Goal: Information Seeking & Learning: Learn about a topic

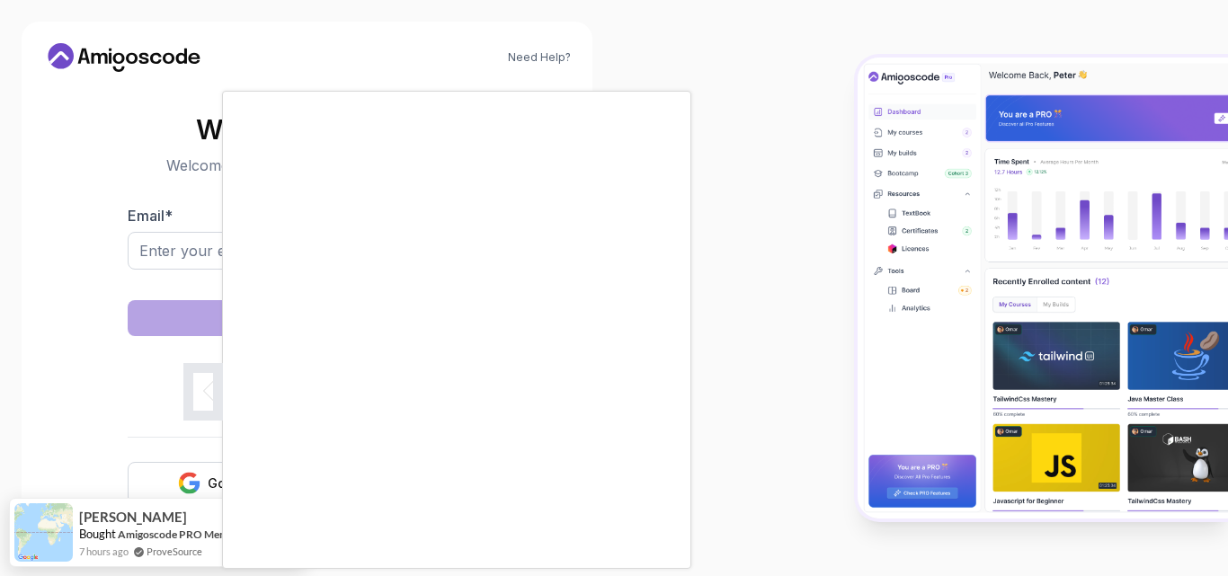
click at [840, 155] on body "Need Help? Welcome Back 👋 Welcome back! Please enter your details. Email * Sign…" at bounding box center [614, 288] width 1228 height 576
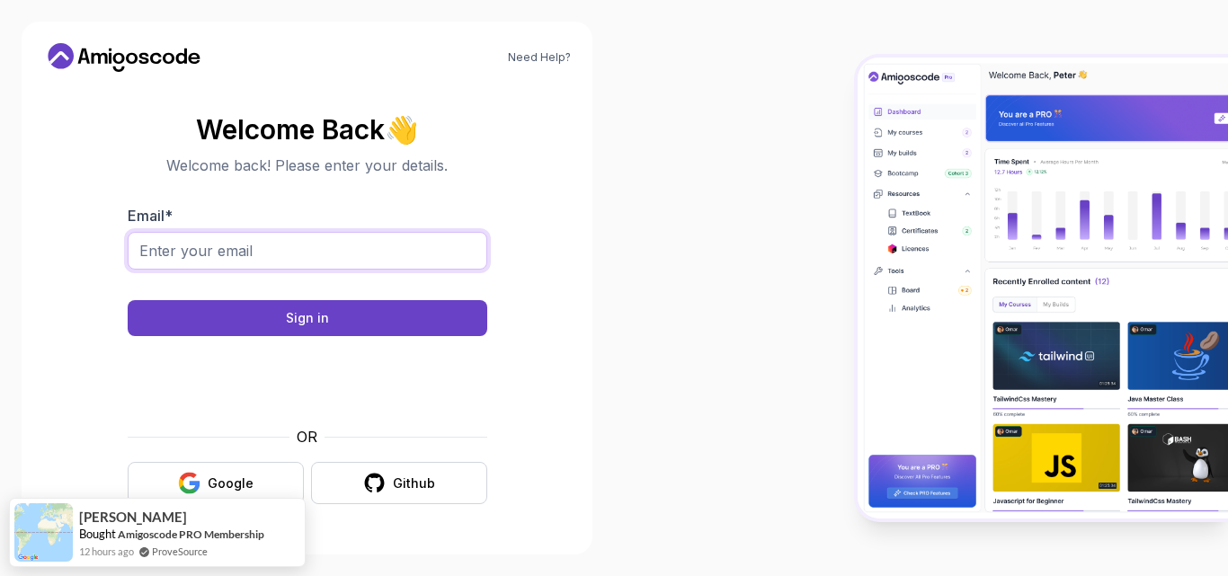
paste input "fmamedov2033@gmail.com"
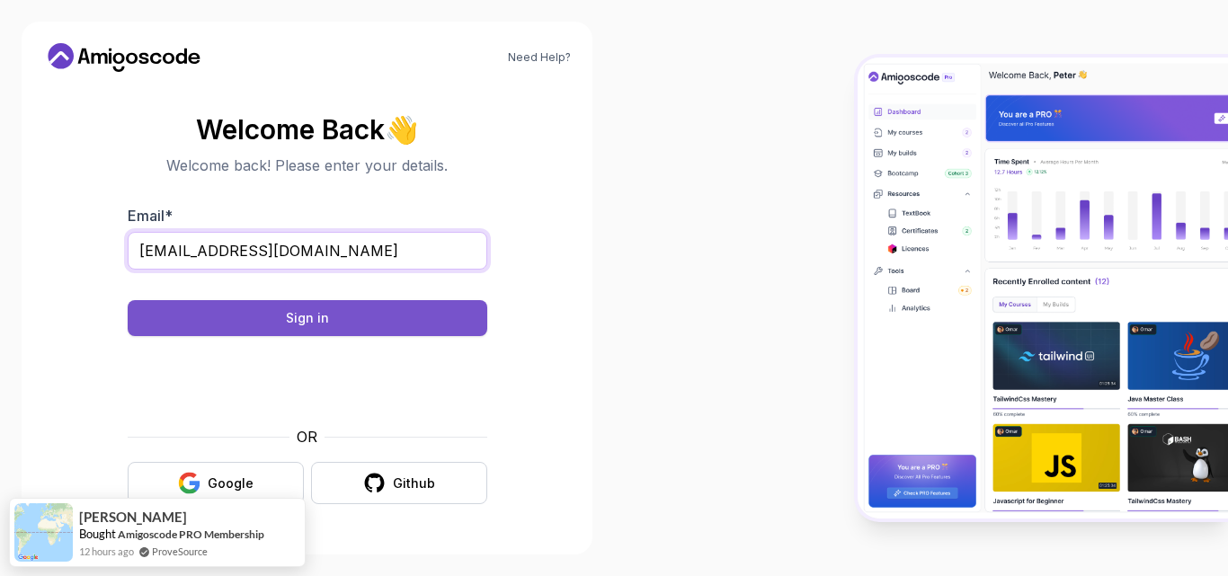
type input "fmamedov2033@gmail.com"
click at [326, 322] on div "Sign in" at bounding box center [307, 318] width 43 height 18
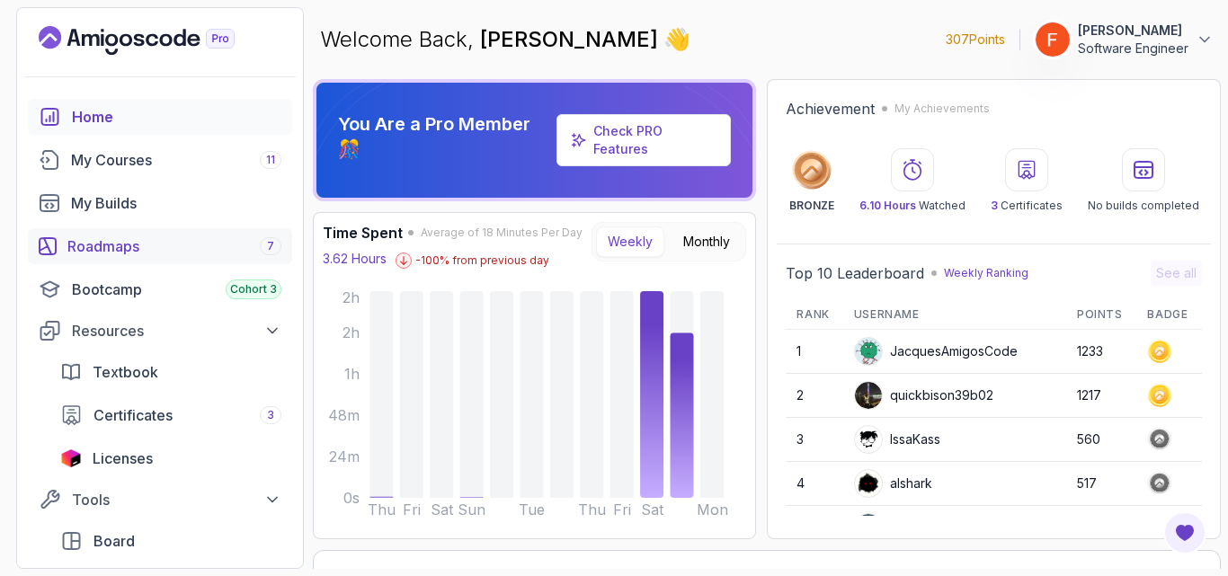
click at [153, 263] on link "Roadmaps 7" at bounding box center [160, 246] width 264 height 36
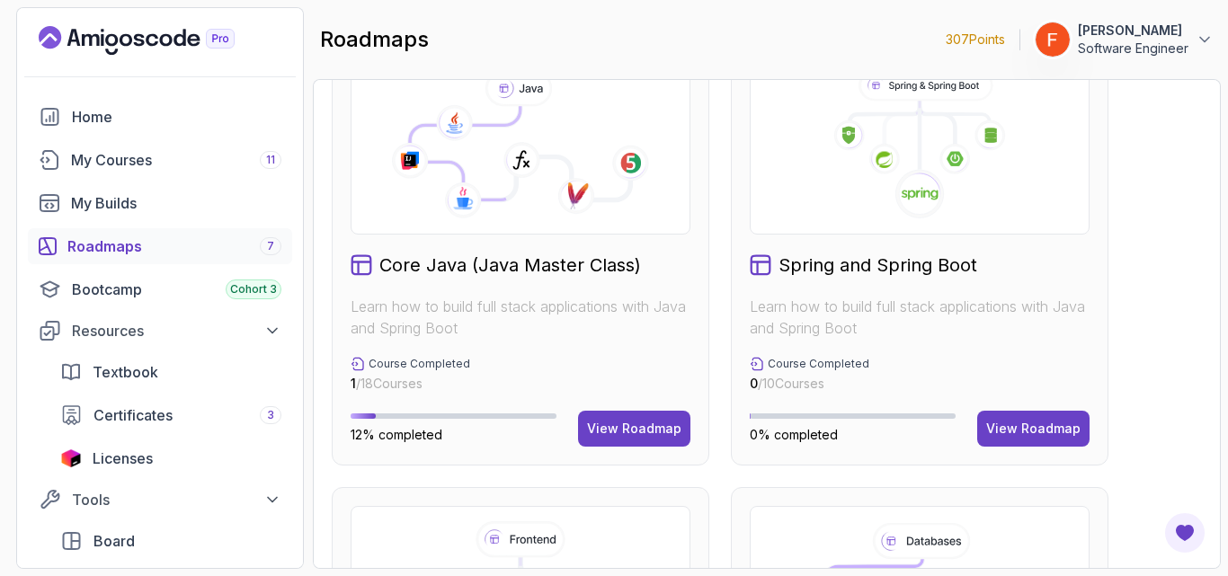
scroll to position [514, 0]
click at [642, 428] on div "View Roadmap" at bounding box center [634, 428] width 94 height 18
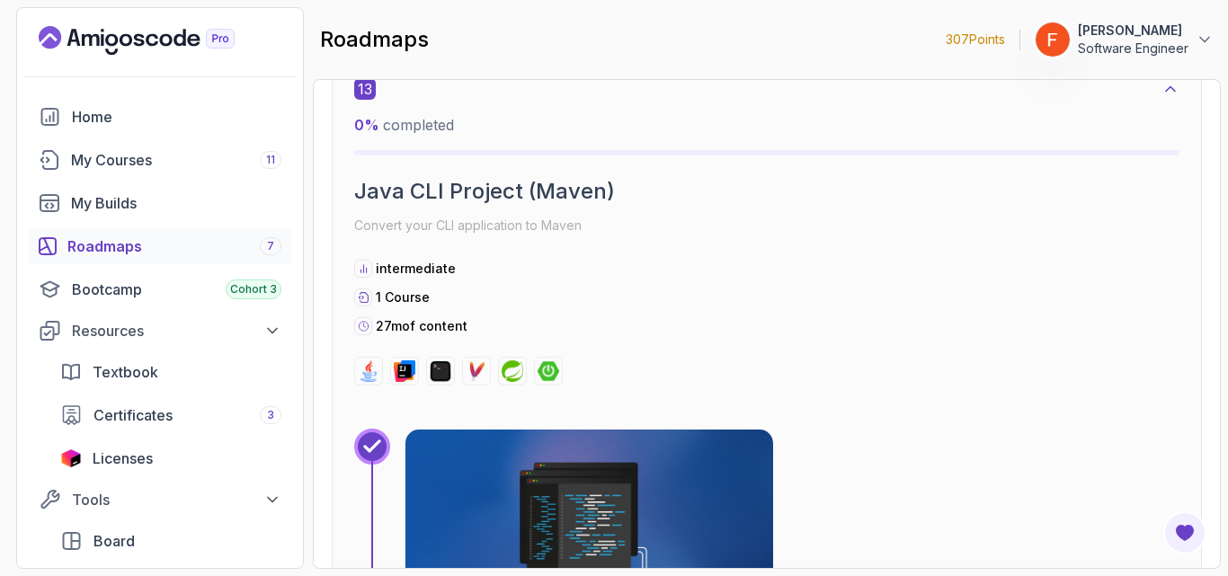
scroll to position [9196, 0]
click at [789, 342] on div "13 0 % completed Java CLI Project (Maven) Convert your CLI application to Maven…" at bounding box center [766, 230] width 825 height 307
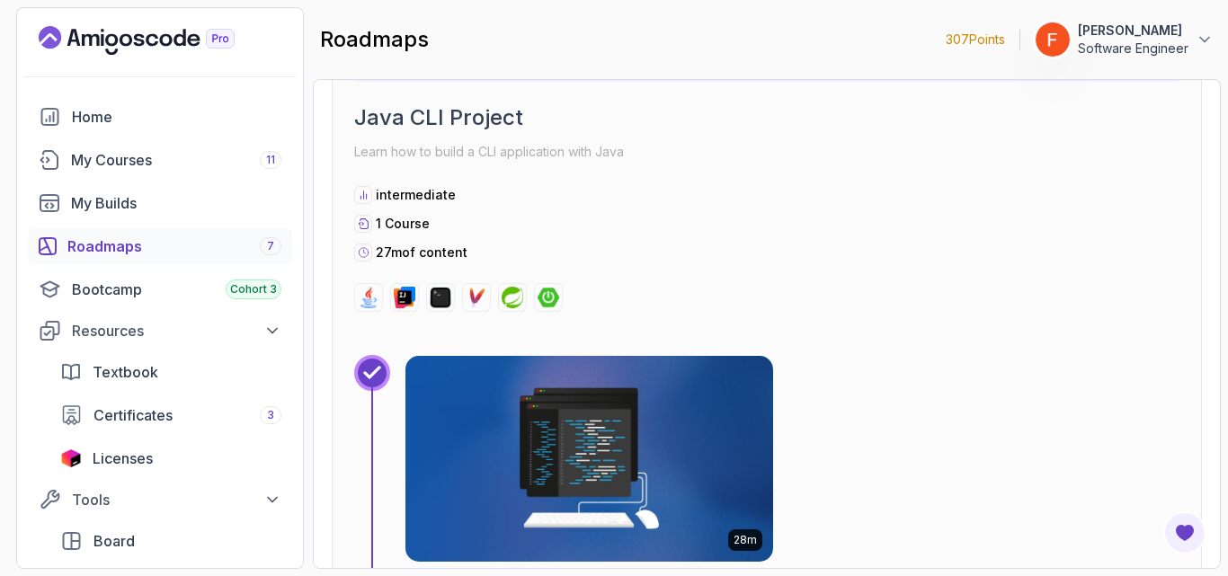
scroll to position [2694, 0]
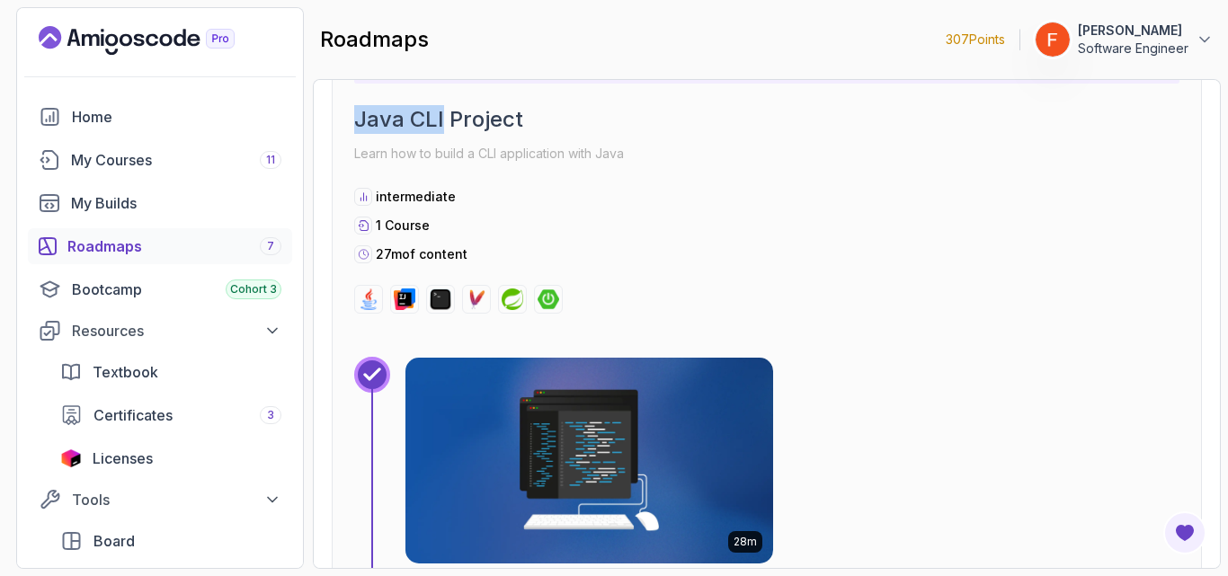
drag, startPoint x: 357, startPoint y: 127, endPoint x: 442, endPoint y: 130, distance: 85.5
click at [442, 130] on h2 "Java CLI Project" at bounding box center [766, 119] width 825 height 29
copy h2 "Java CLI"
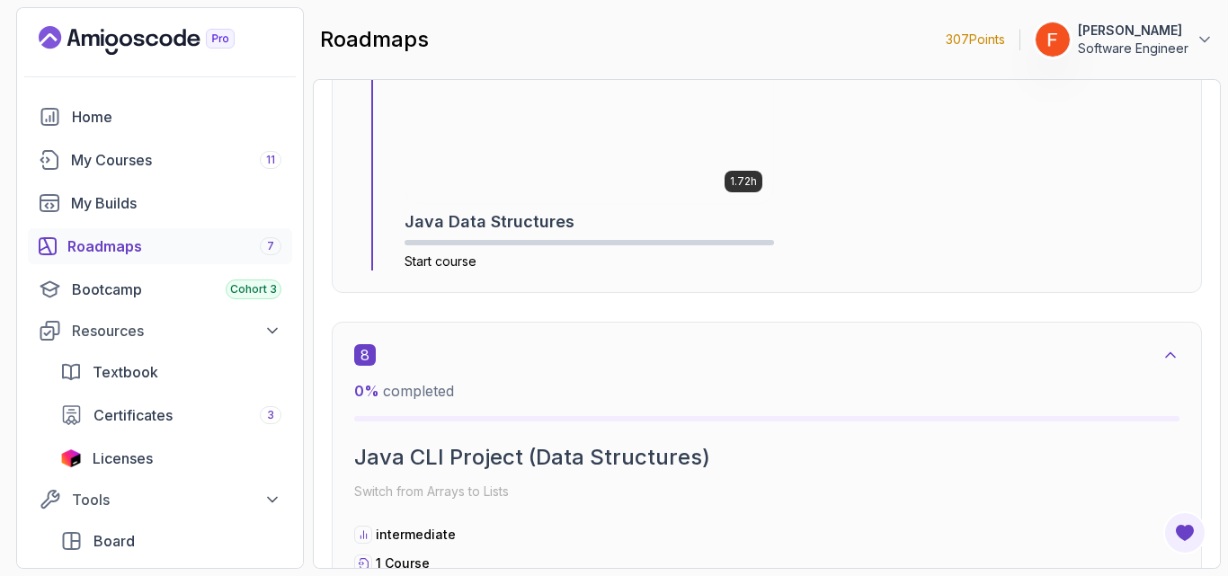
scroll to position [5146, 0]
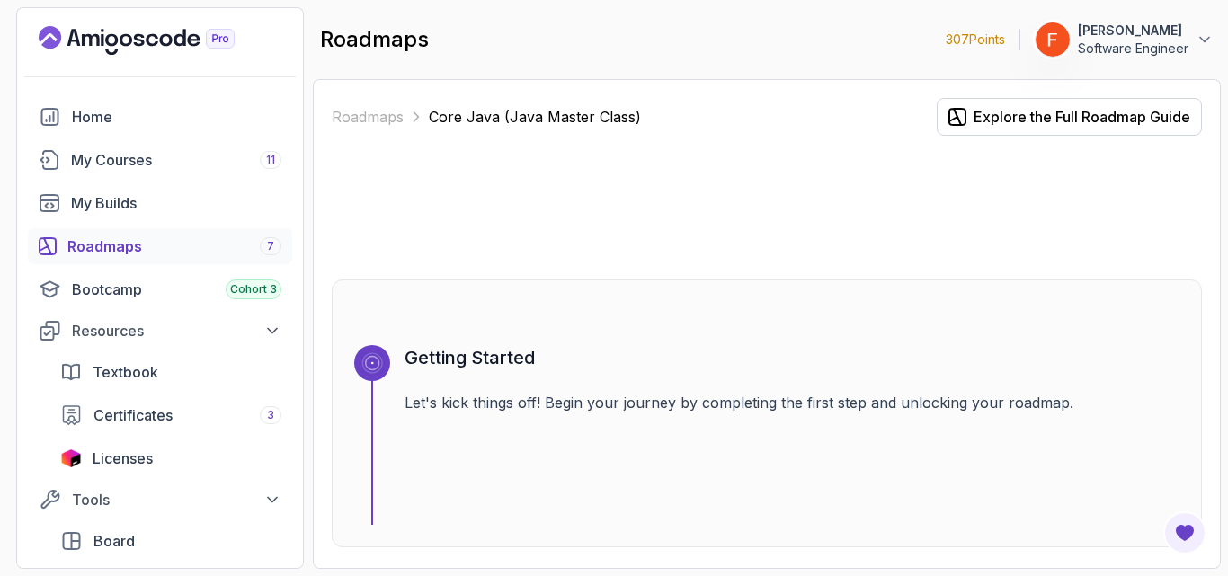
scroll to position [5146, 0]
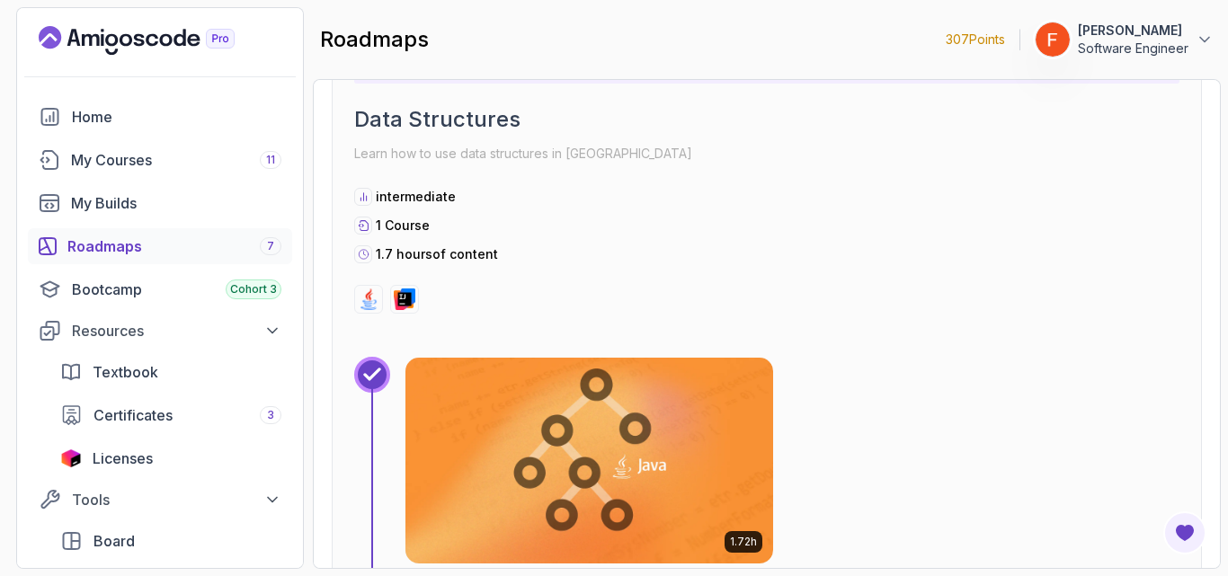
scroll to position [4768, 0]
click at [191, 253] on div "Roadmaps 7" at bounding box center [174, 246] width 214 height 22
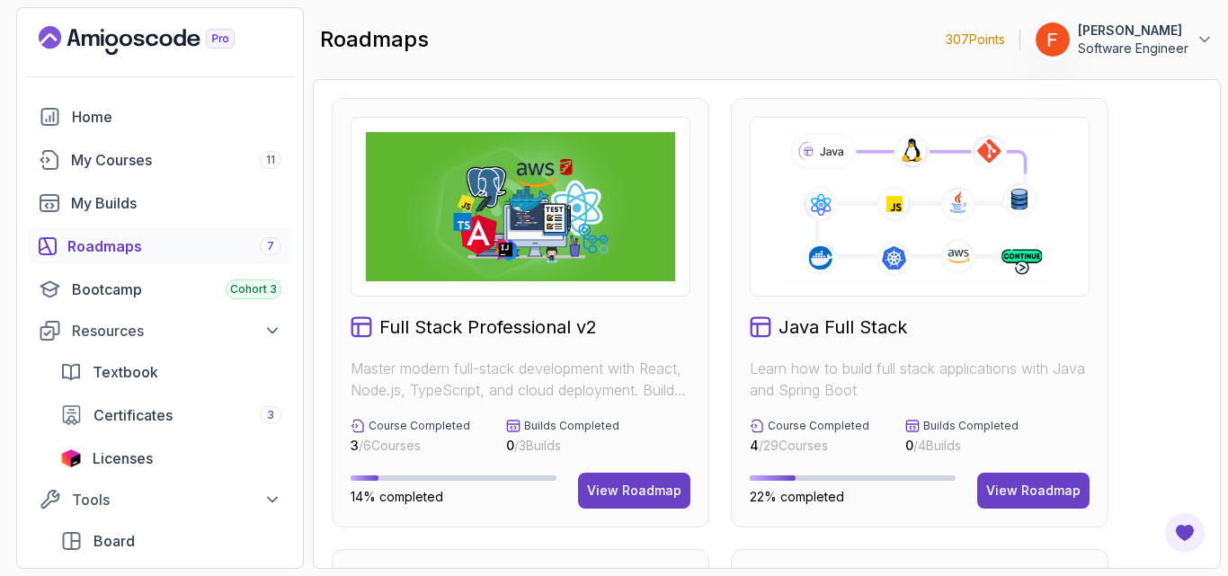
scroll to position [459, 0]
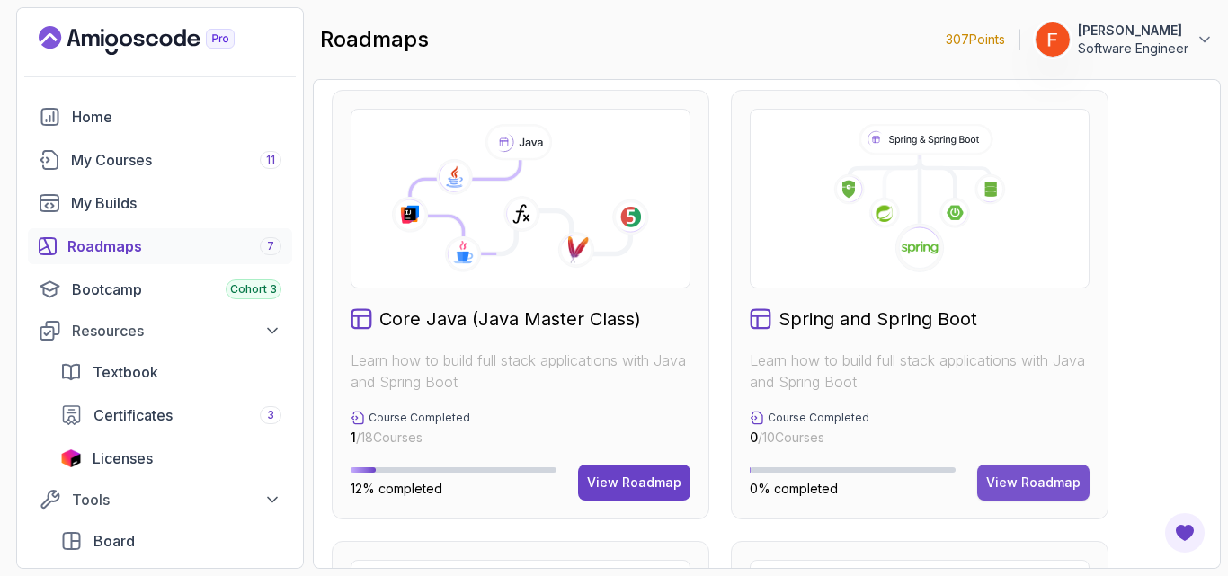
click at [1022, 483] on div "View Roadmap" at bounding box center [1033, 483] width 94 height 18
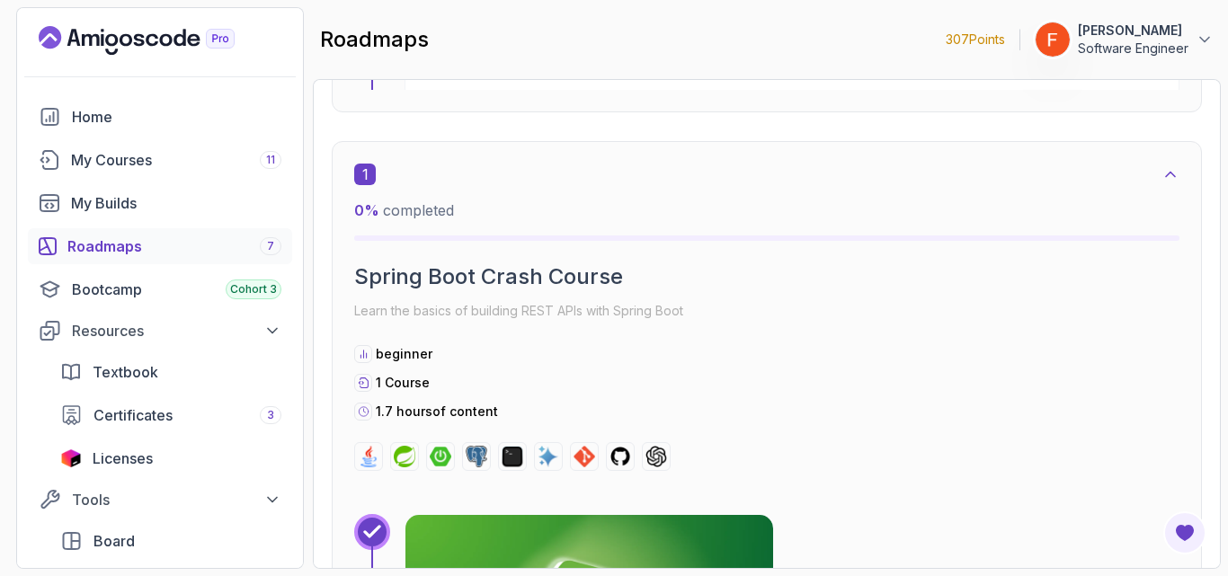
scroll to position [396, 0]
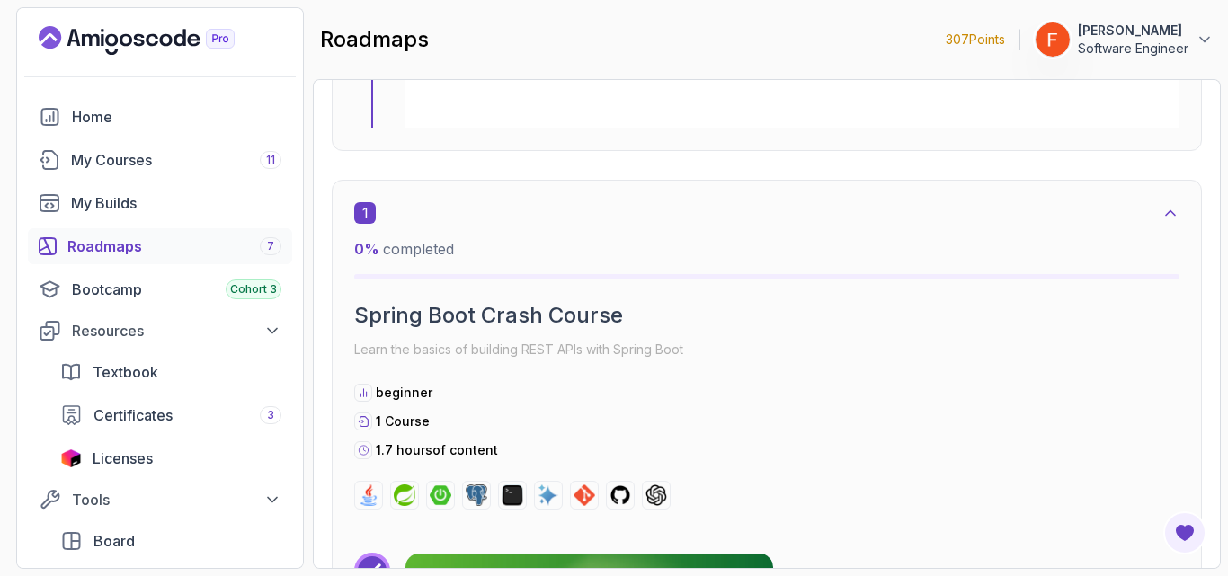
click at [564, 317] on h2 "Spring Boot Crash Course" at bounding box center [766, 315] width 825 height 29
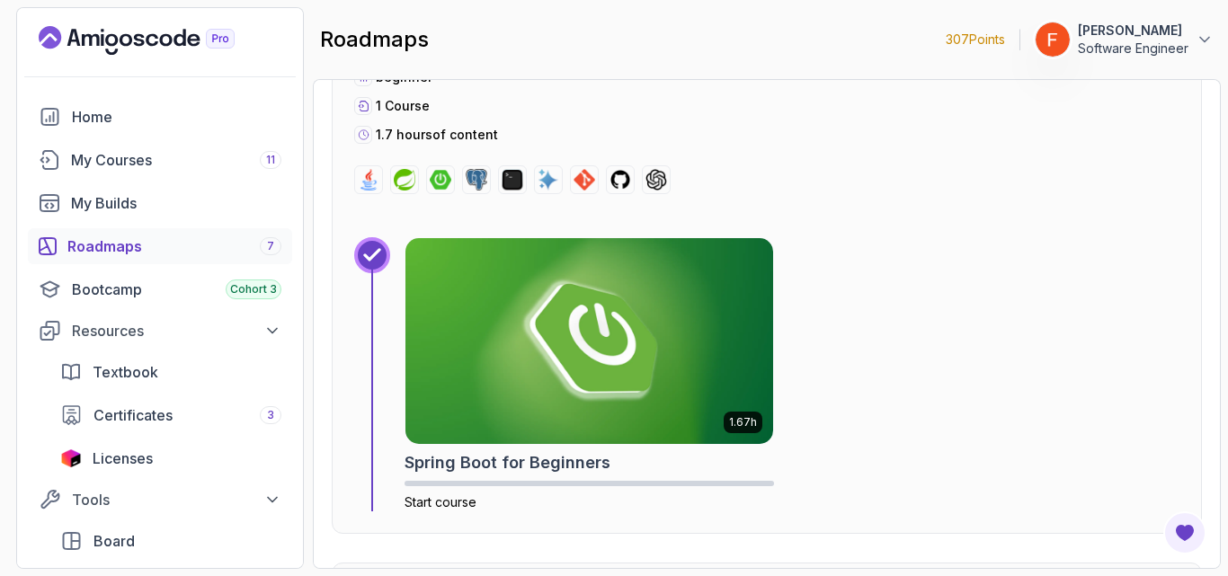
scroll to position [713, 0]
click at [555, 429] on img at bounding box center [589, 340] width 368 height 206
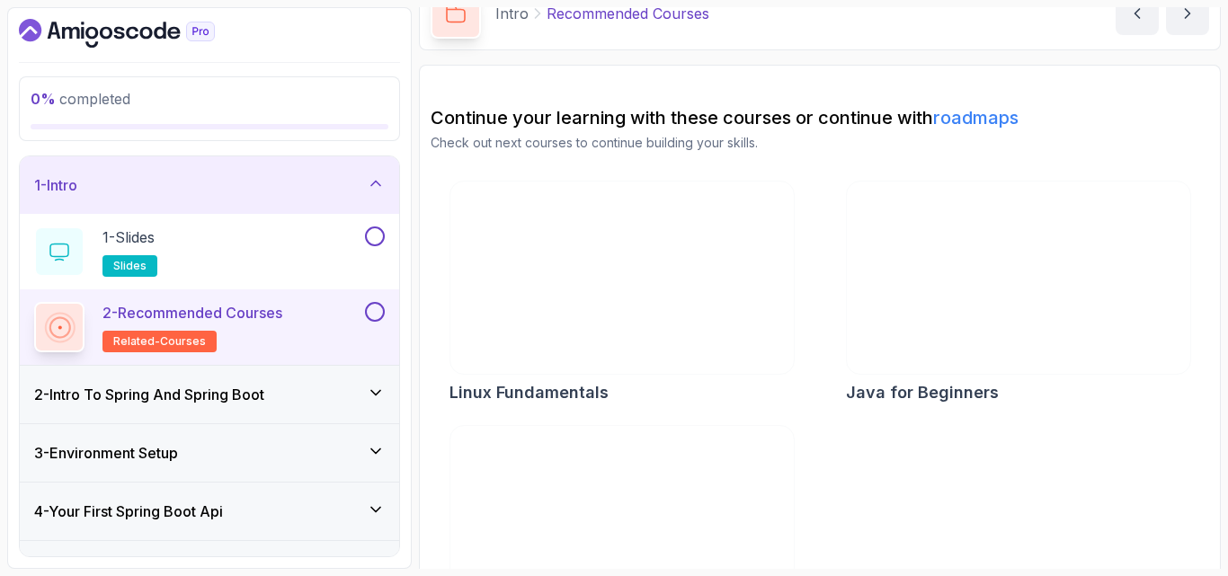
scroll to position [91, 0]
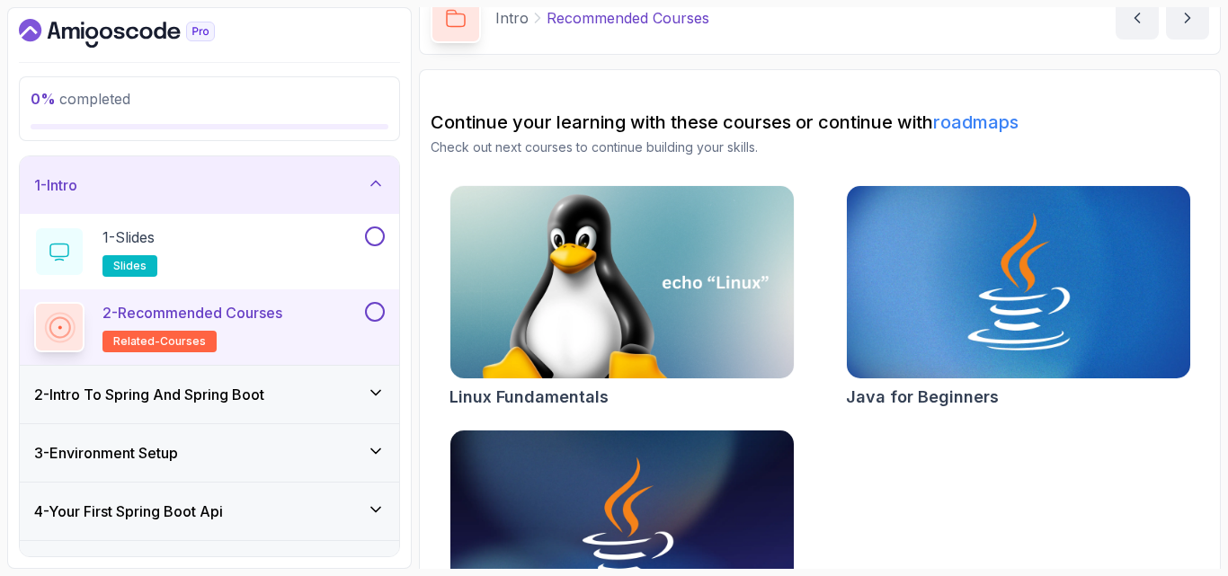
click at [264, 396] on h3 "2 - Intro To Spring And Spring Boot" at bounding box center [149, 395] width 230 height 22
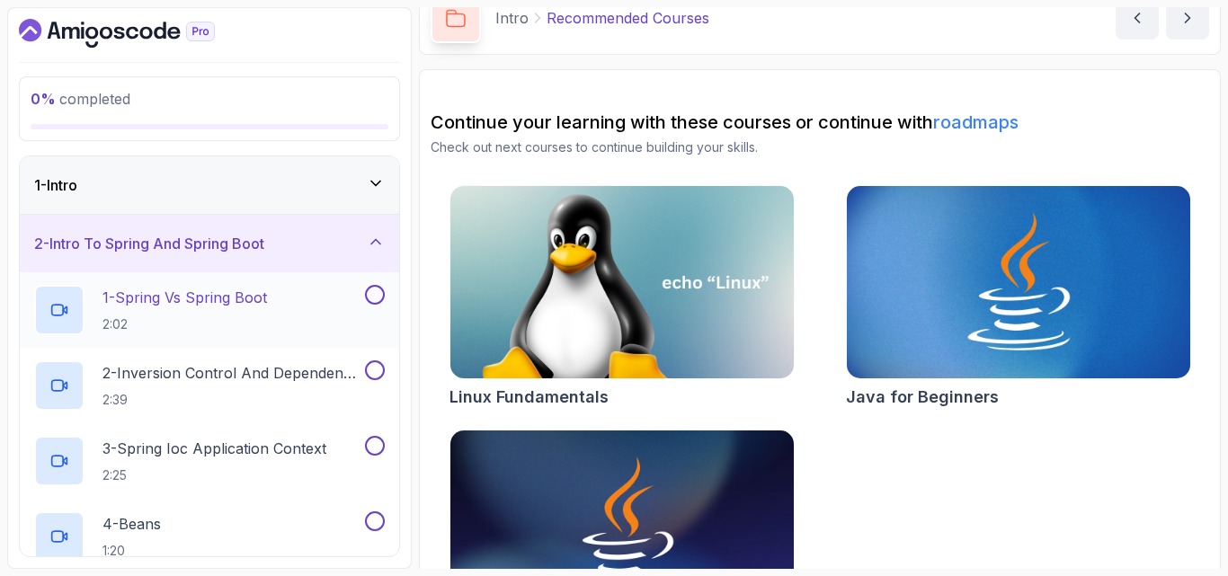
click at [305, 289] on div "1 - Spring Vs Spring Boot 2:02" at bounding box center [197, 310] width 327 height 50
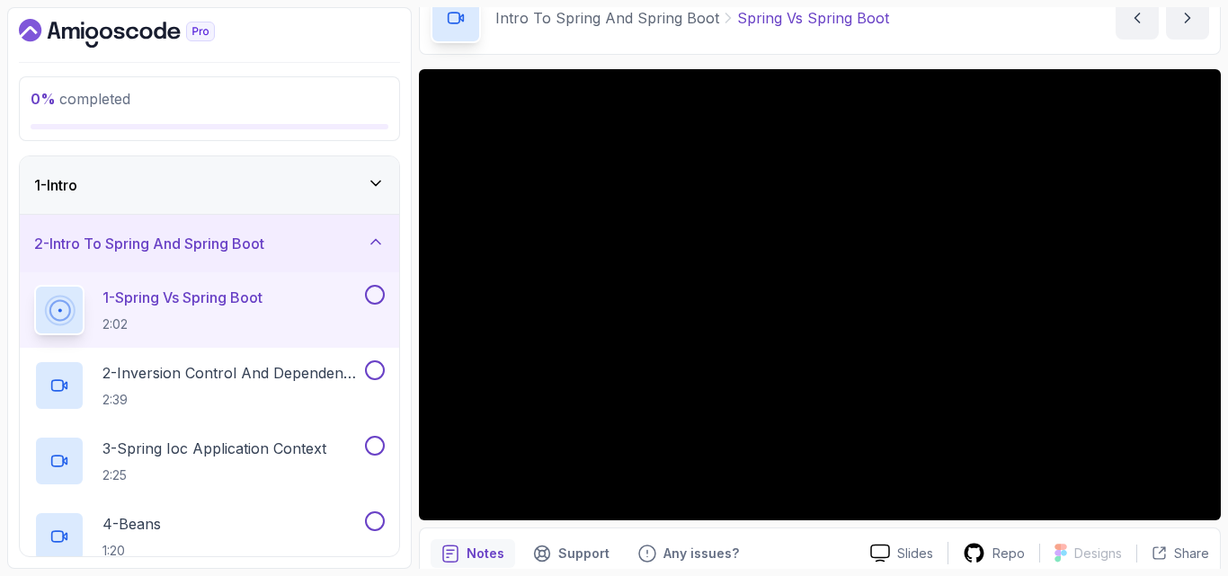
click at [1053, 530] on div "Notes Support Any issues? Slides Repo Designs Design not available Share" at bounding box center [820, 587] width 802 height 118
click at [812, 544] on div "Notes Support Any issues?" at bounding box center [643, 553] width 425 height 29
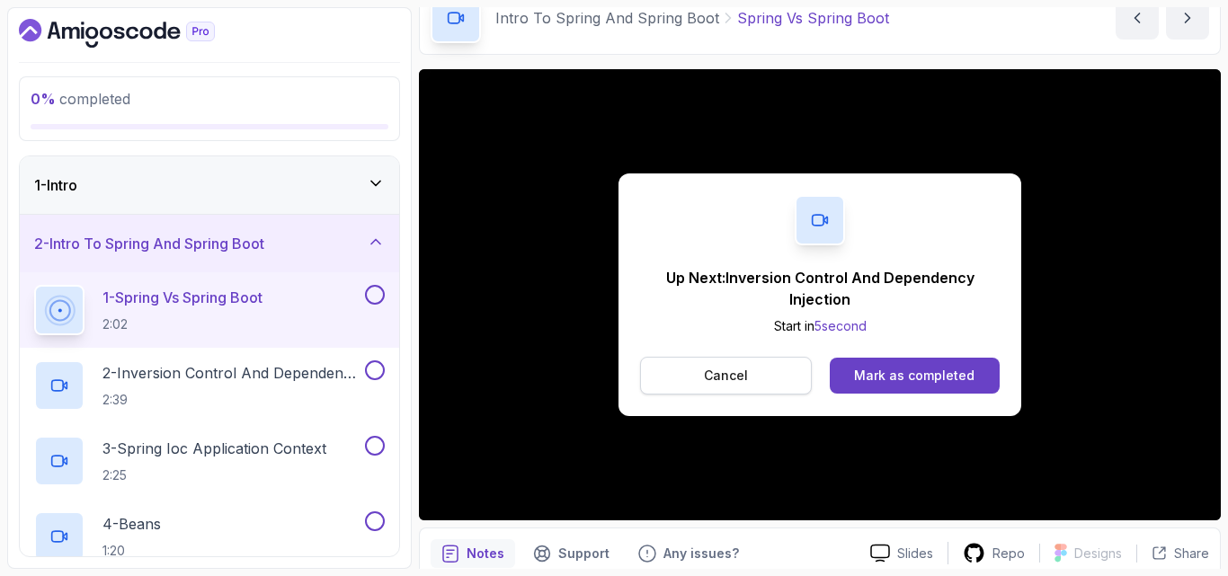
click at [785, 374] on button "Cancel" at bounding box center [726, 376] width 172 height 38
click at [286, 401] on p "2:39" at bounding box center [231, 400] width 259 height 18
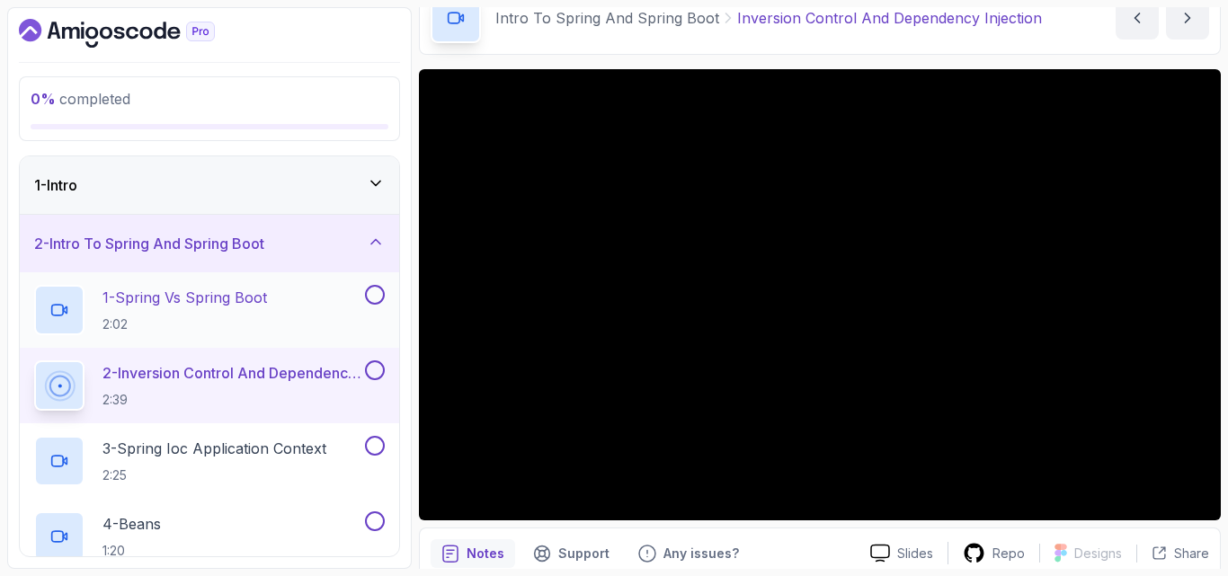
click at [377, 293] on button at bounding box center [375, 295] width 20 height 20
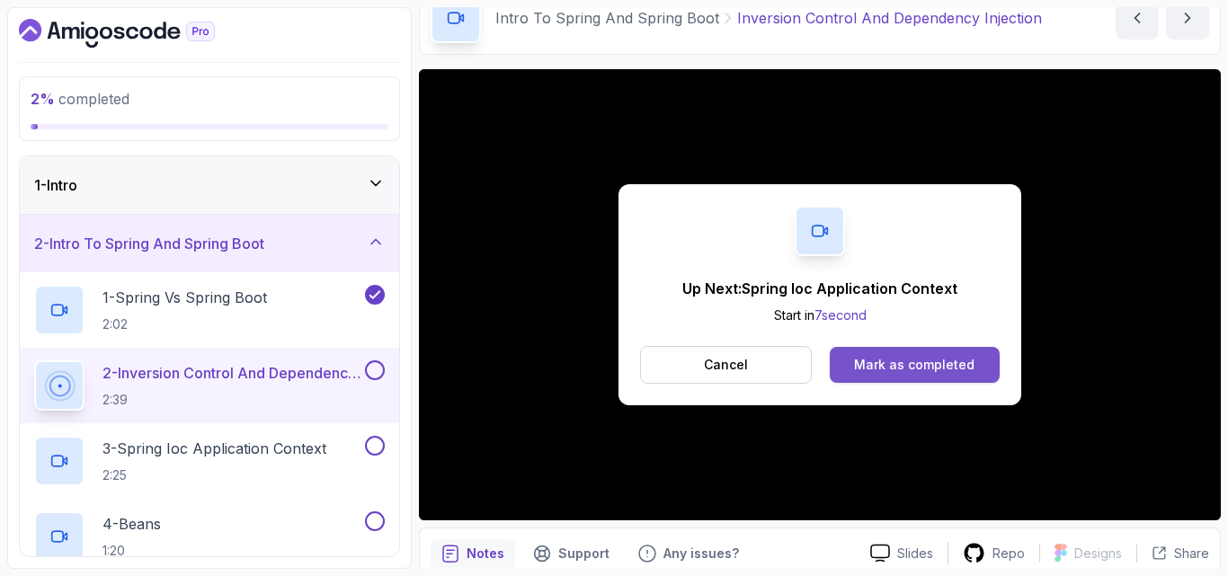
click at [881, 363] on div "Mark as completed" at bounding box center [914, 365] width 120 height 18
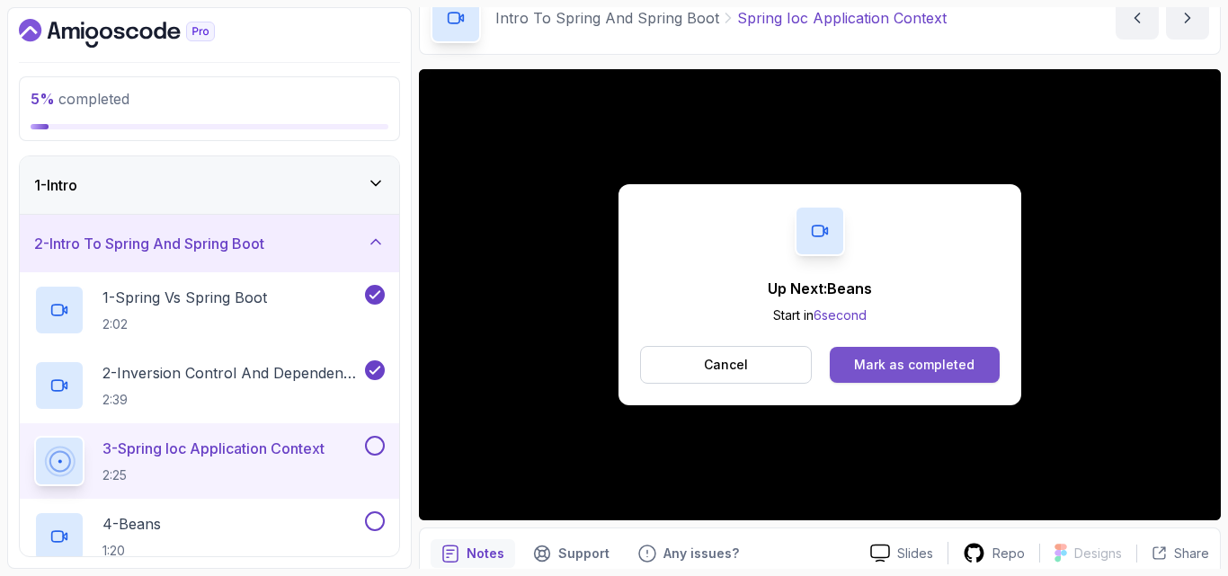
click at [936, 352] on button "Mark as completed" at bounding box center [915, 365] width 170 height 36
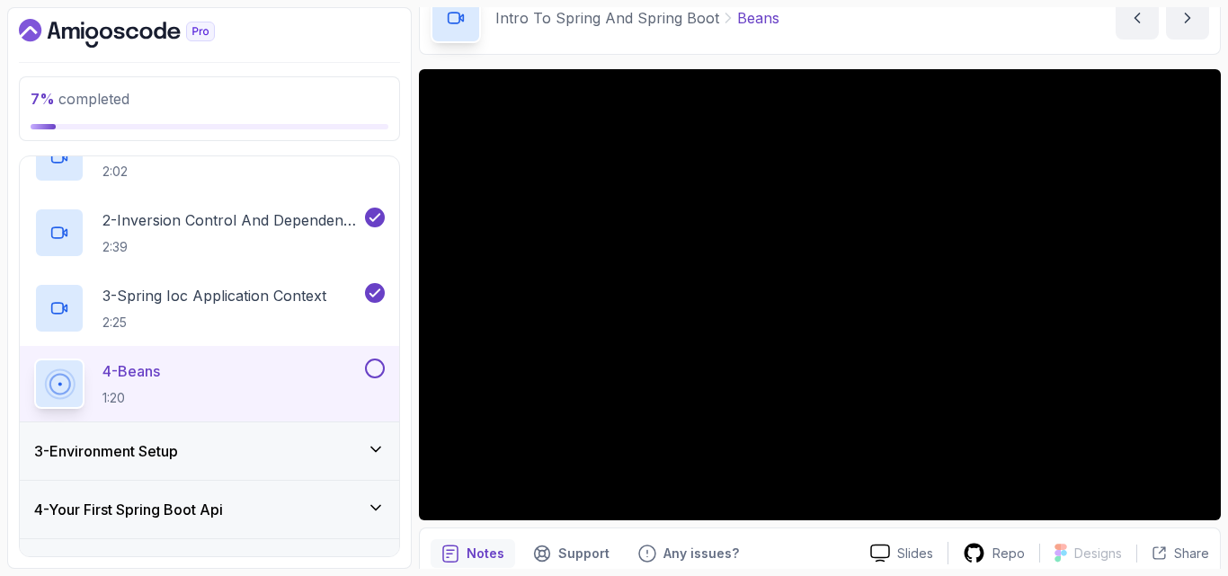
scroll to position [167, 0]
